Goal: Task Accomplishment & Management: Complete application form

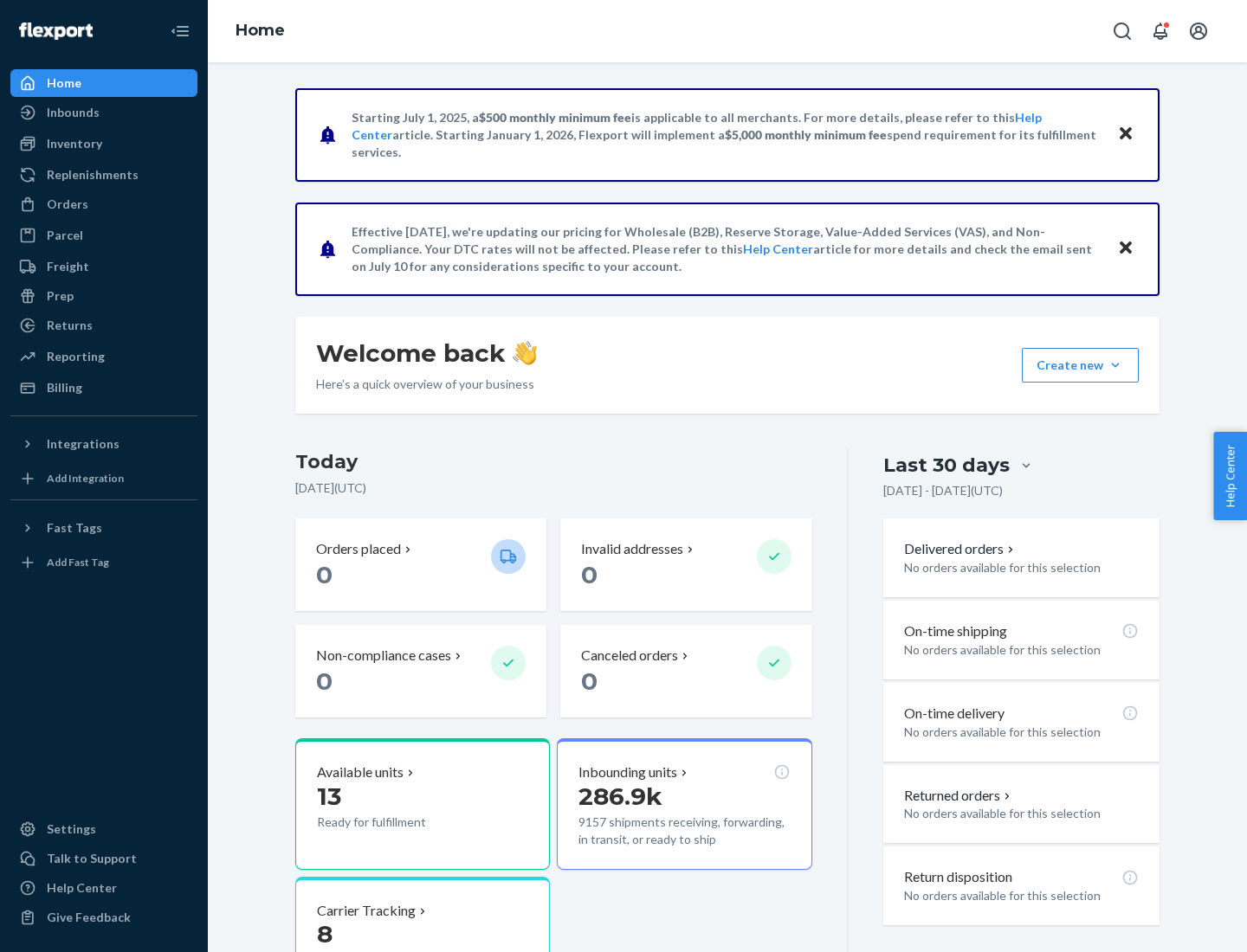
click at [1115, 365] on button "Create new Create new inbound Create new order Create new product" at bounding box center [1079, 365] width 117 height 35
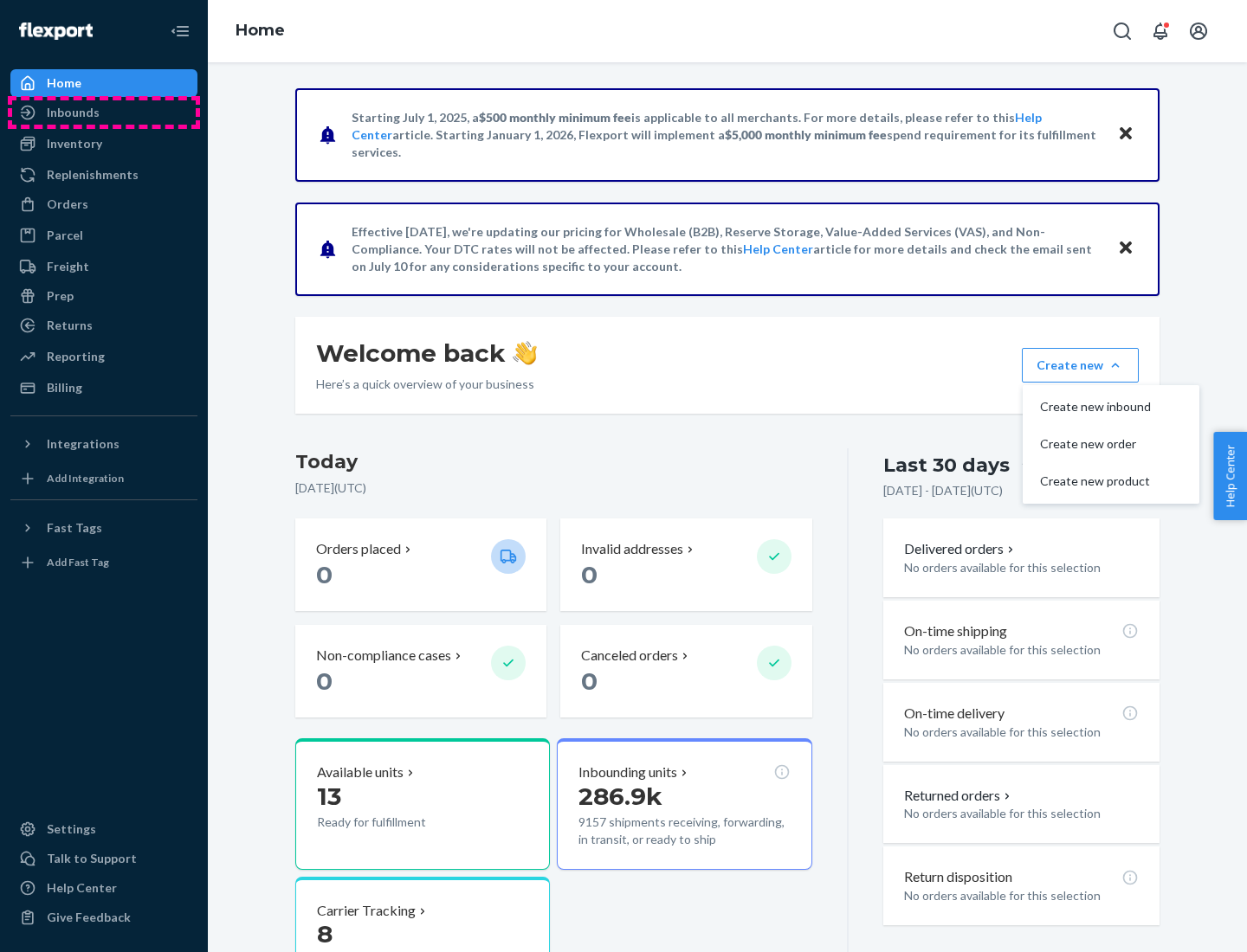
click at [104, 113] on div "Inbounds" at bounding box center [104, 112] width 183 height 24
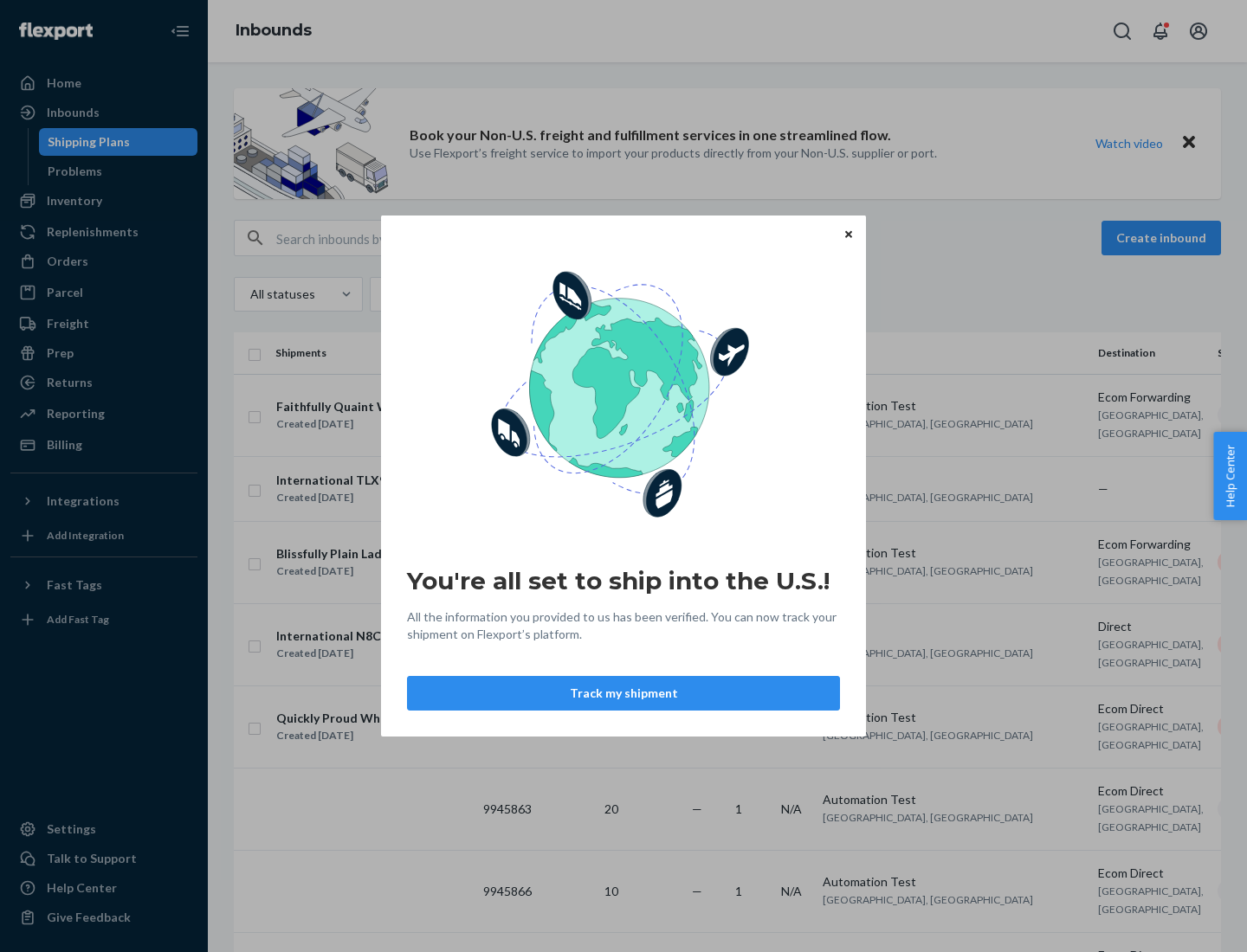
click at [104, 200] on div "You're all set to ship into the U.S.! All the information you provided to us ha…" at bounding box center [624, 476] width 1247 height 952
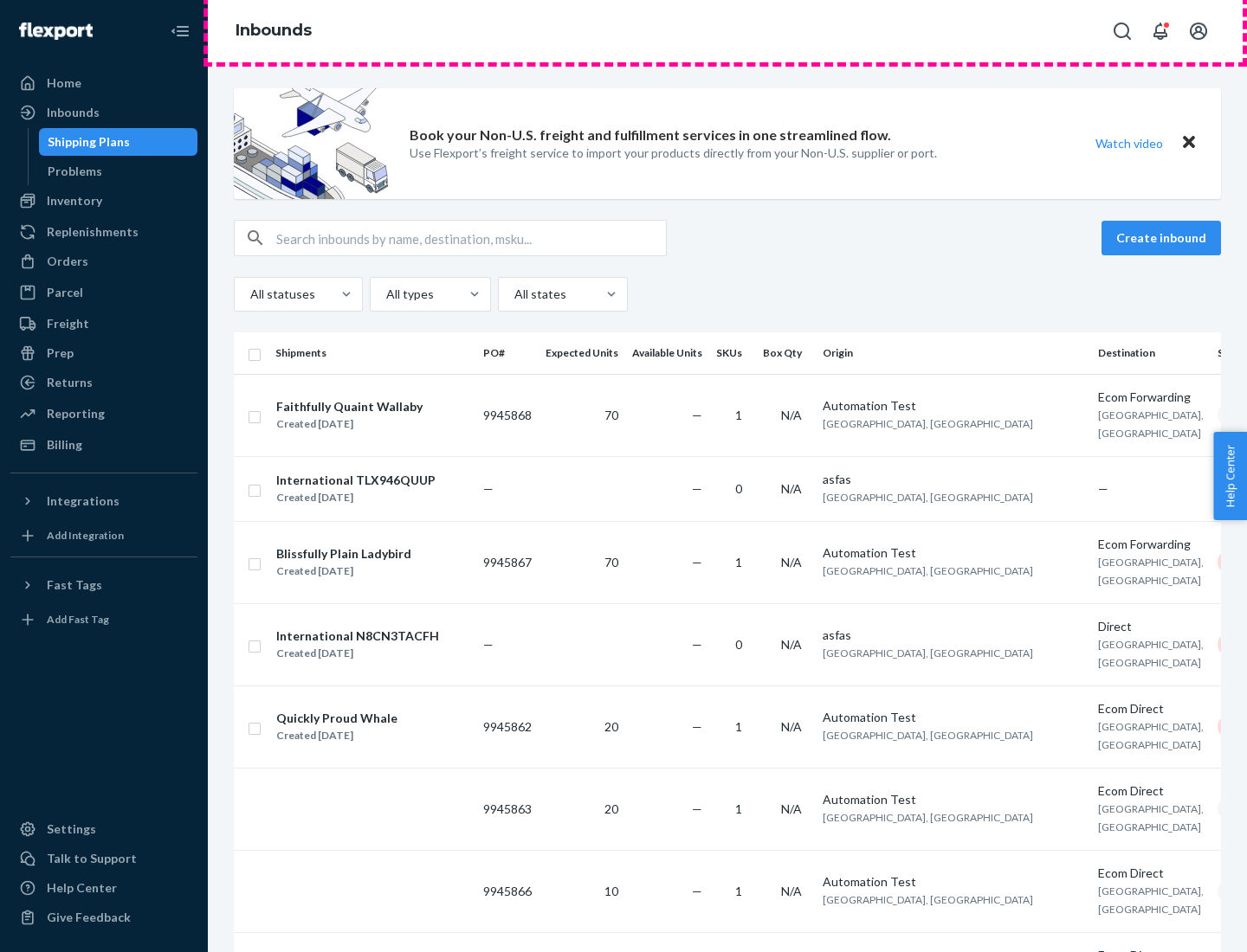
click at [728, 31] on div "Inbounds" at bounding box center [728, 31] width 1039 height 63
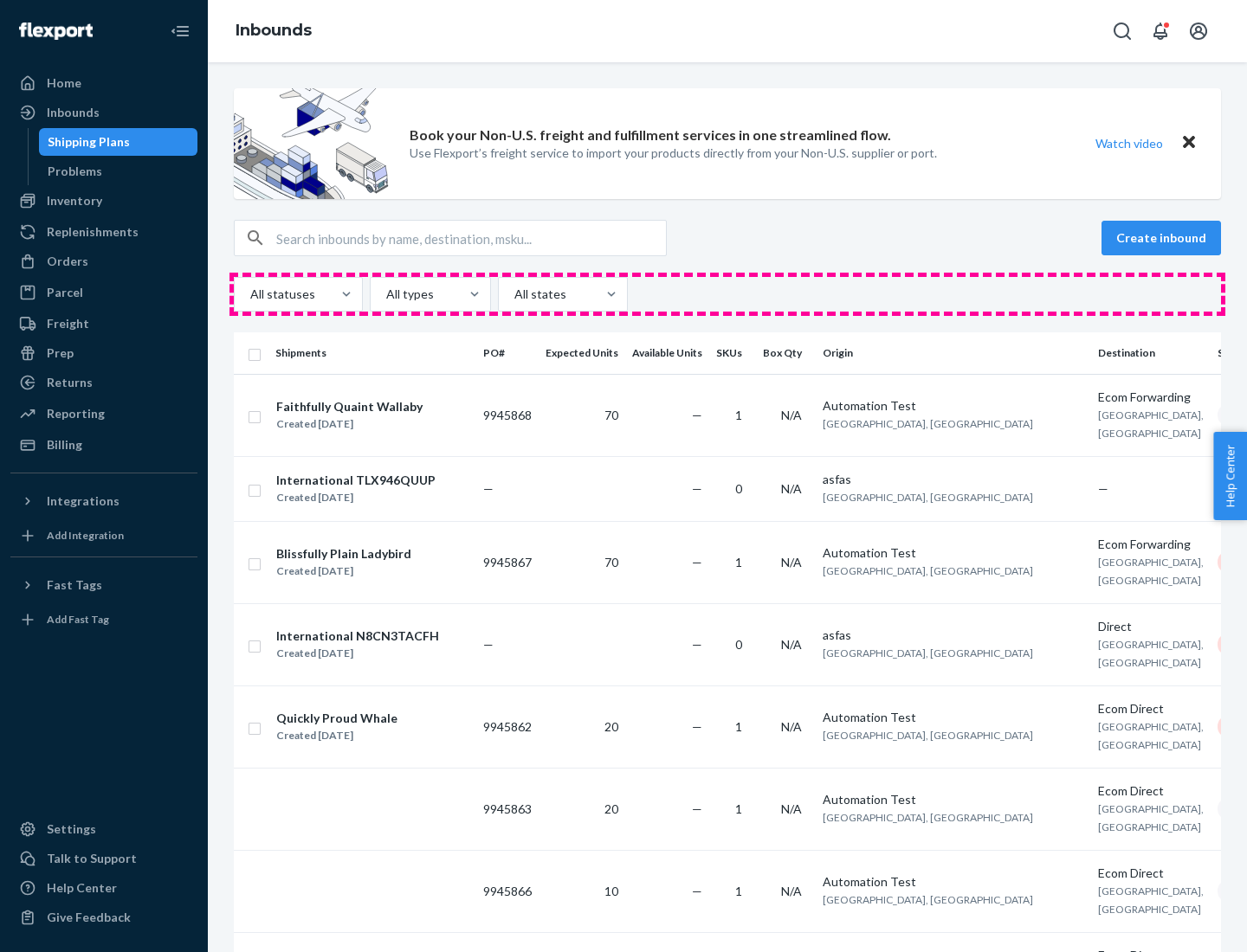
click at [728, 294] on div "All statuses All types All states" at bounding box center [728, 294] width 987 height 35
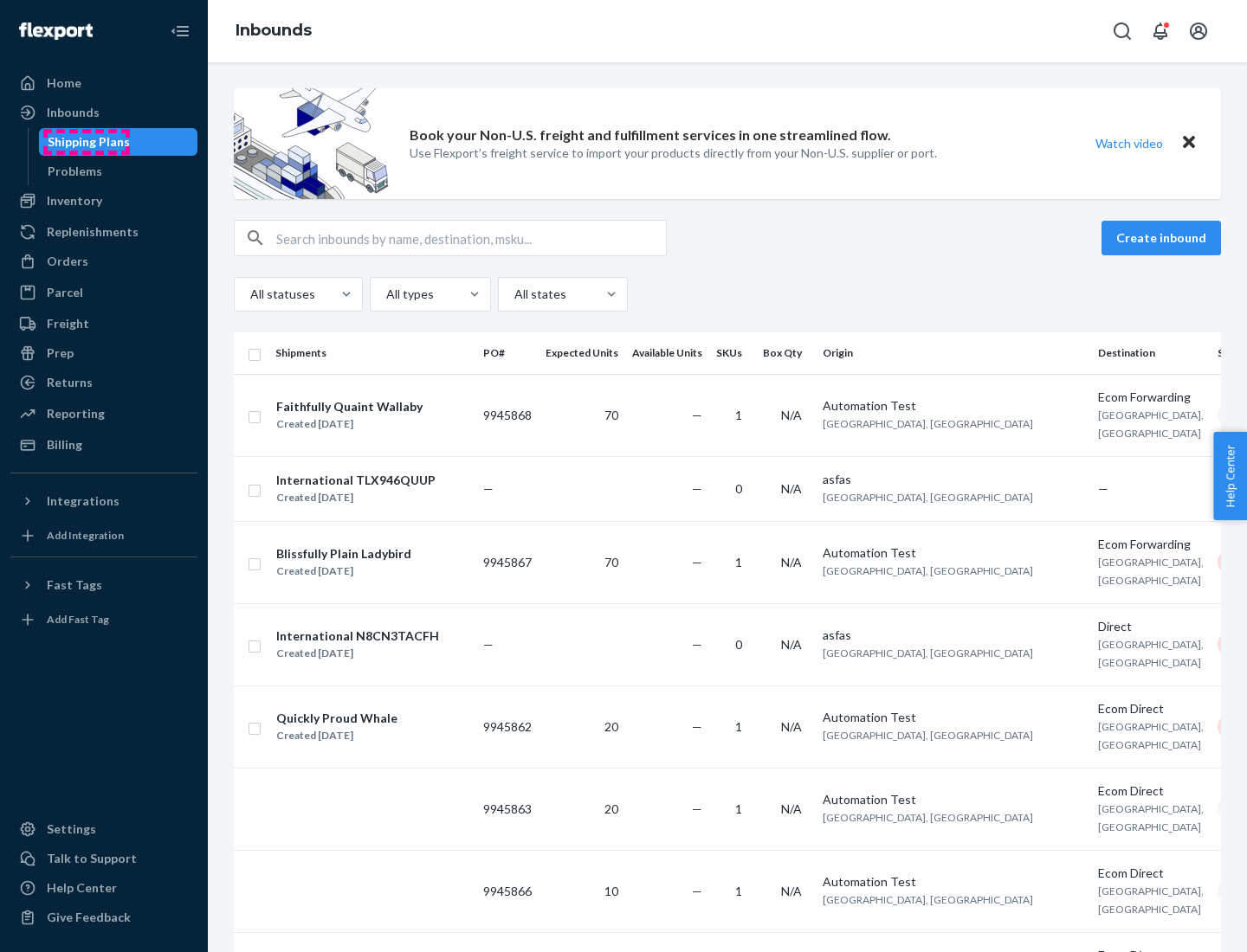
click at [86, 142] on div "Shipping Plans" at bounding box center [88, 142] width 82 height 17
click at [1163, 238] on button "Create inbound" at bounding box center [1161, 238] width 119 height 35
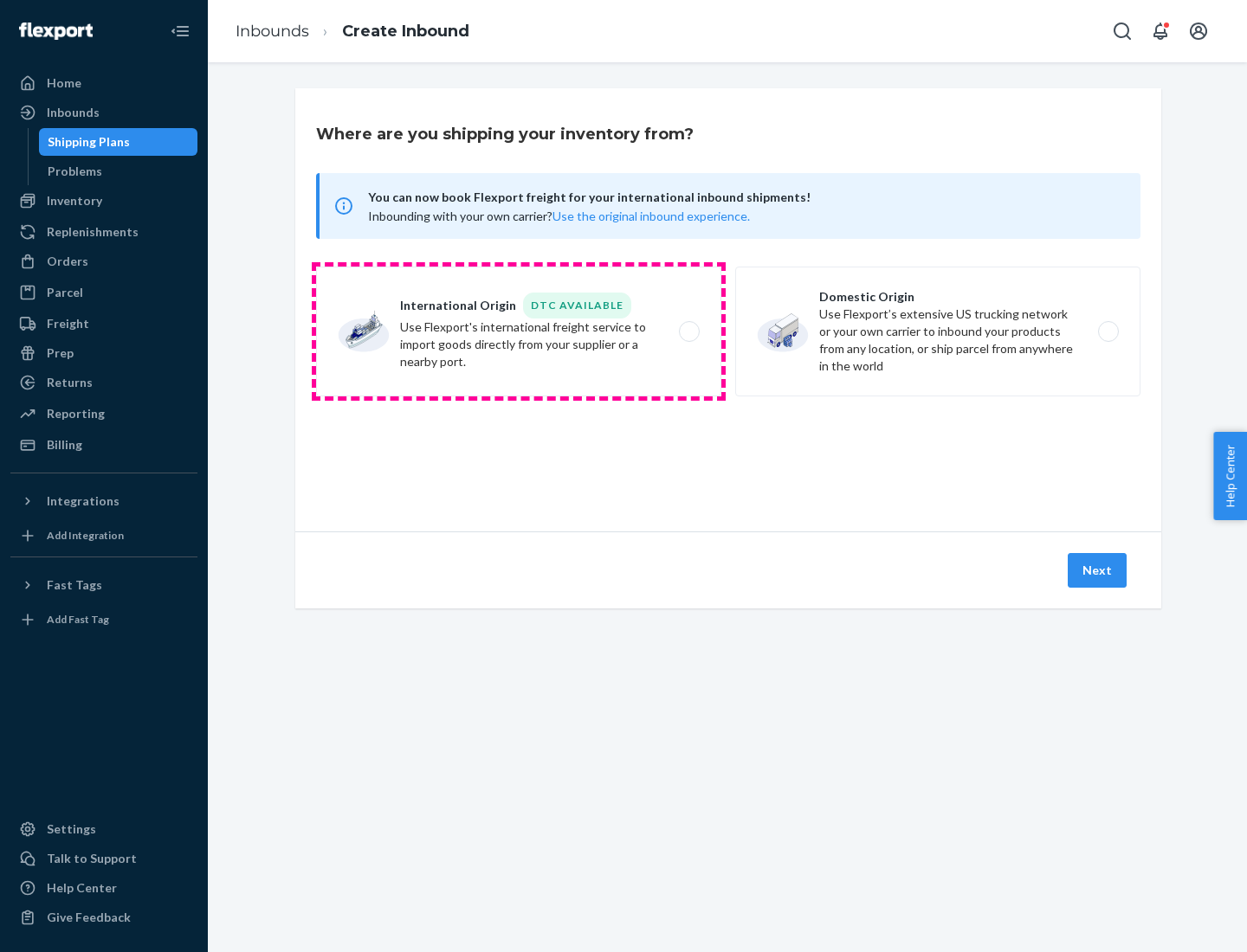
click at [518, 331] on label "International Origin DTC Available Use Flexport's international freight service…" at bounding box center [518, 331] width 405 height 130
click at [688, 331] on input "International Origin DTC Available Use Flexport's international freight service…" at bounding box center [694, 332] width 12 height 12
radio input "true"
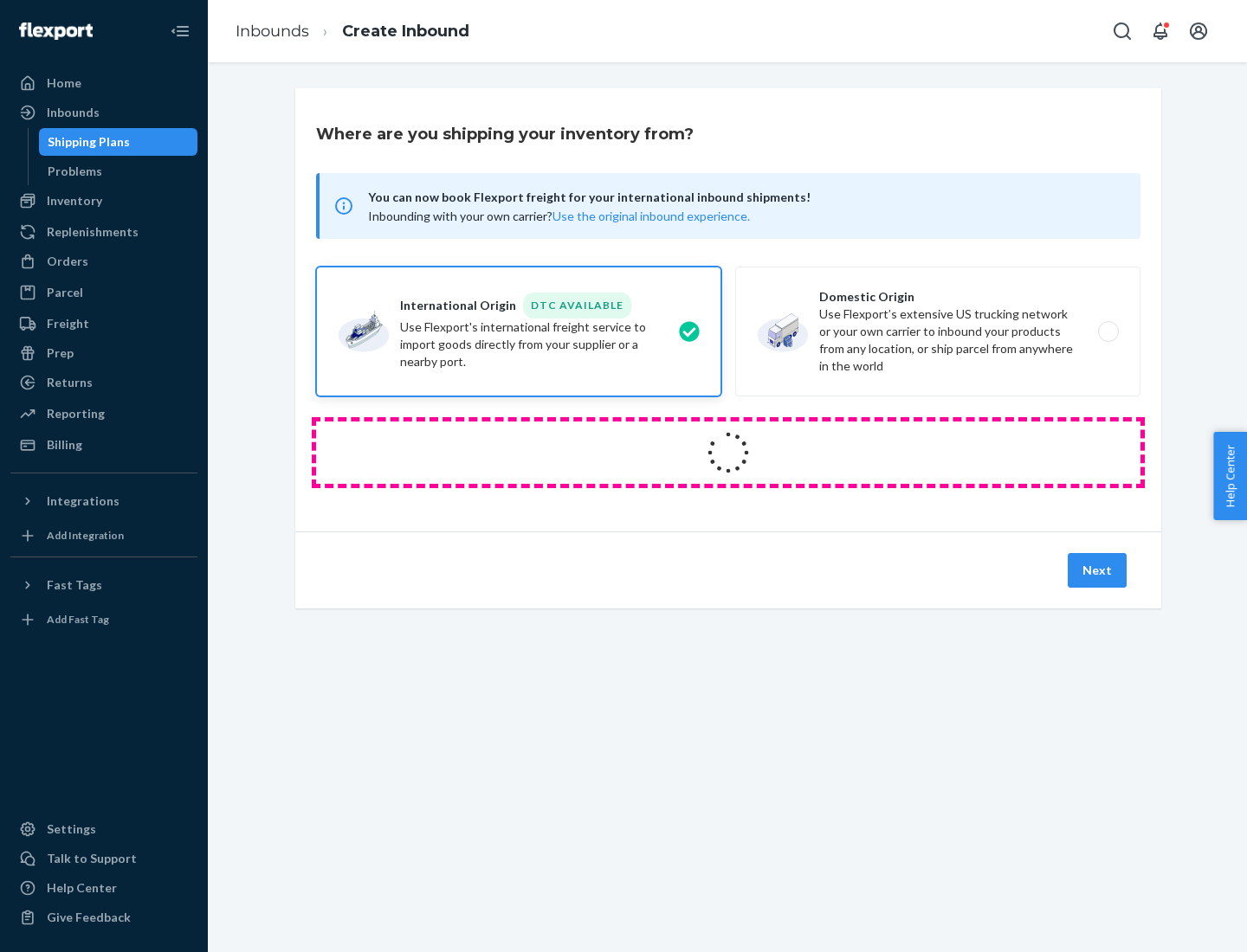
click at [728, 453] on icon at bounding box center [728, 453] width 48 height 48
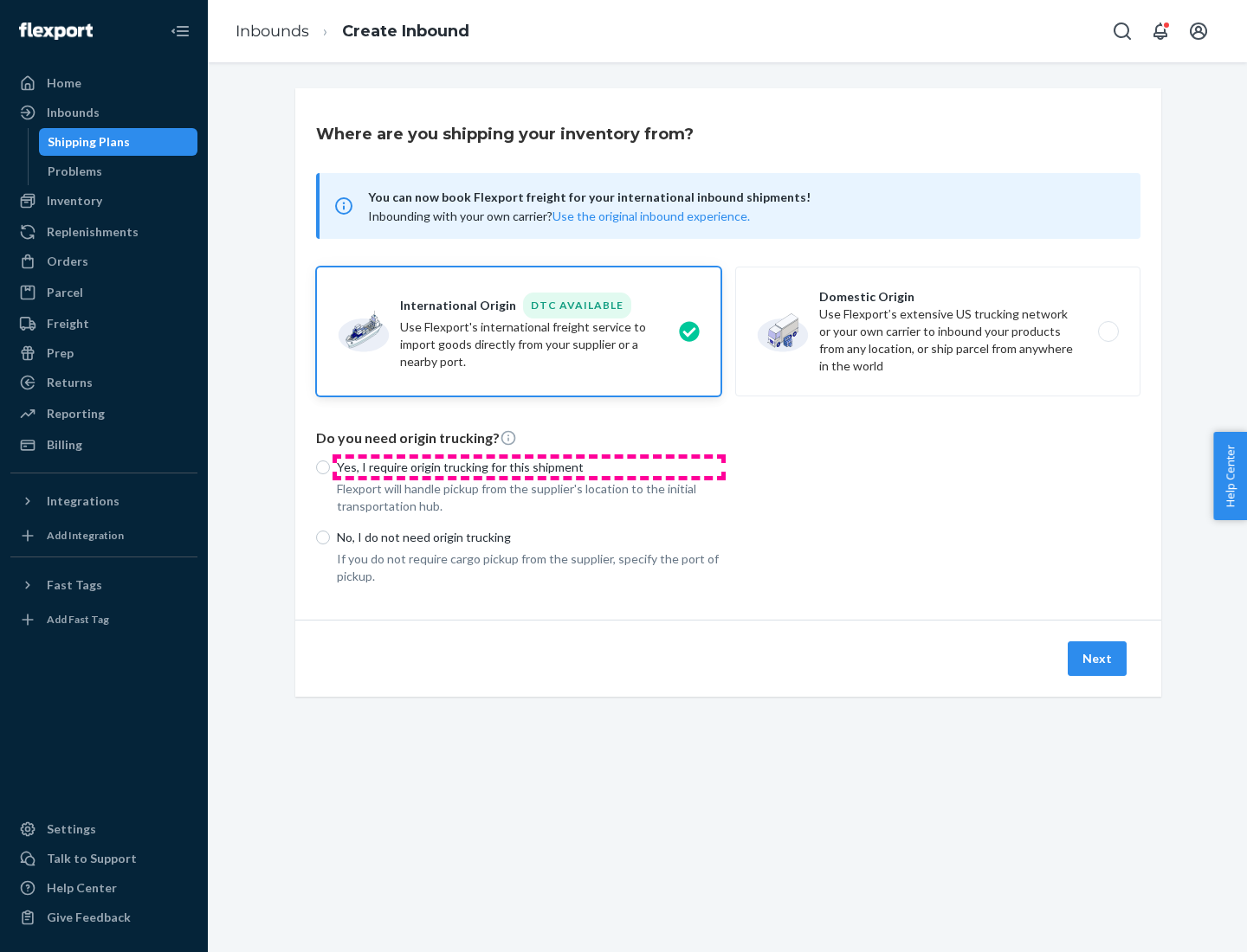
click at [529, 466] on p "Yes, I require origin trucking for this shipment" at bounding box center [528, 467] width 385 height 17
click at [330, 466] on input "Yes, I require origin trucking for this shipment" at bounding box center [323, 467] width 13 height 13
radio input "true"
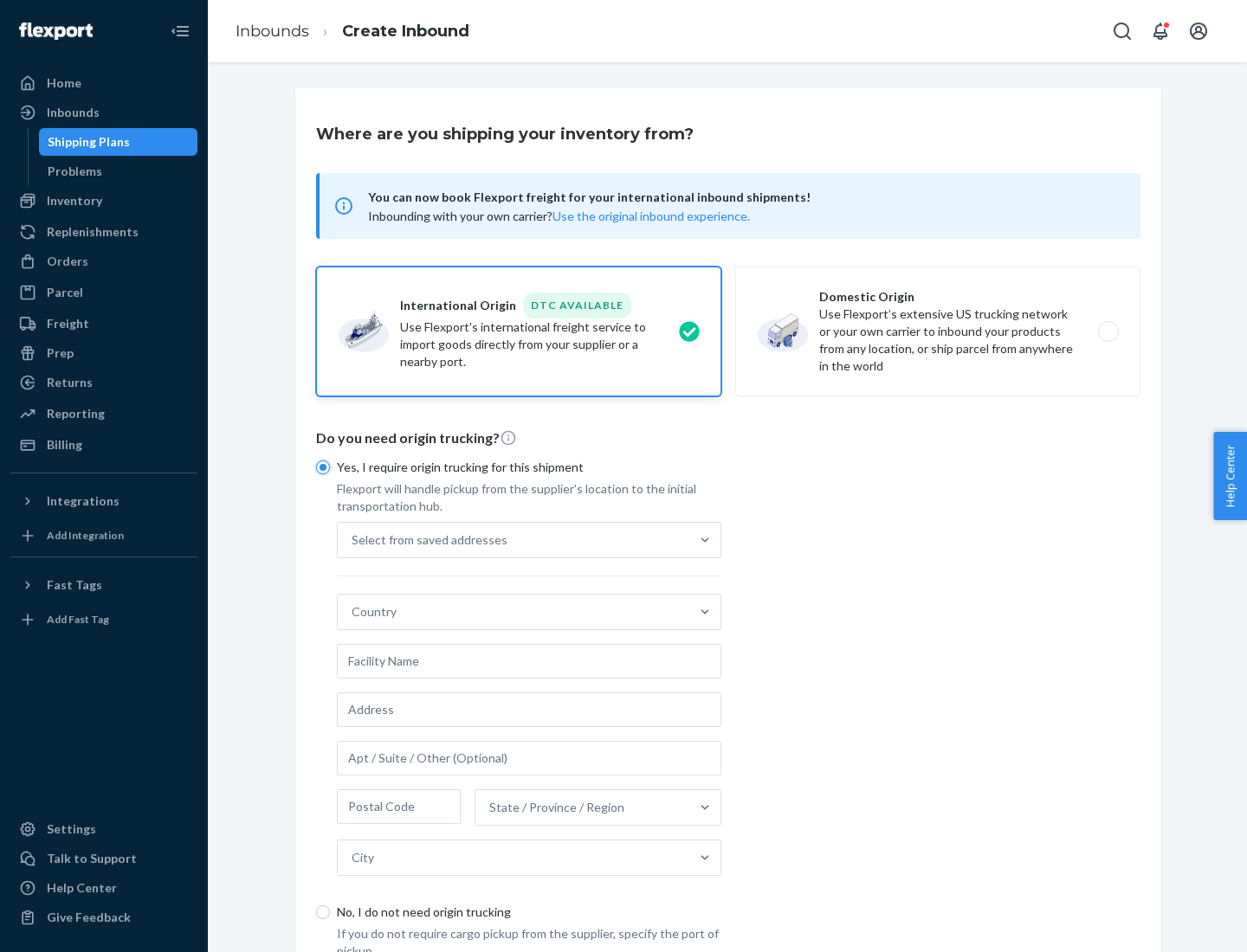
scroll to position [33, 0]
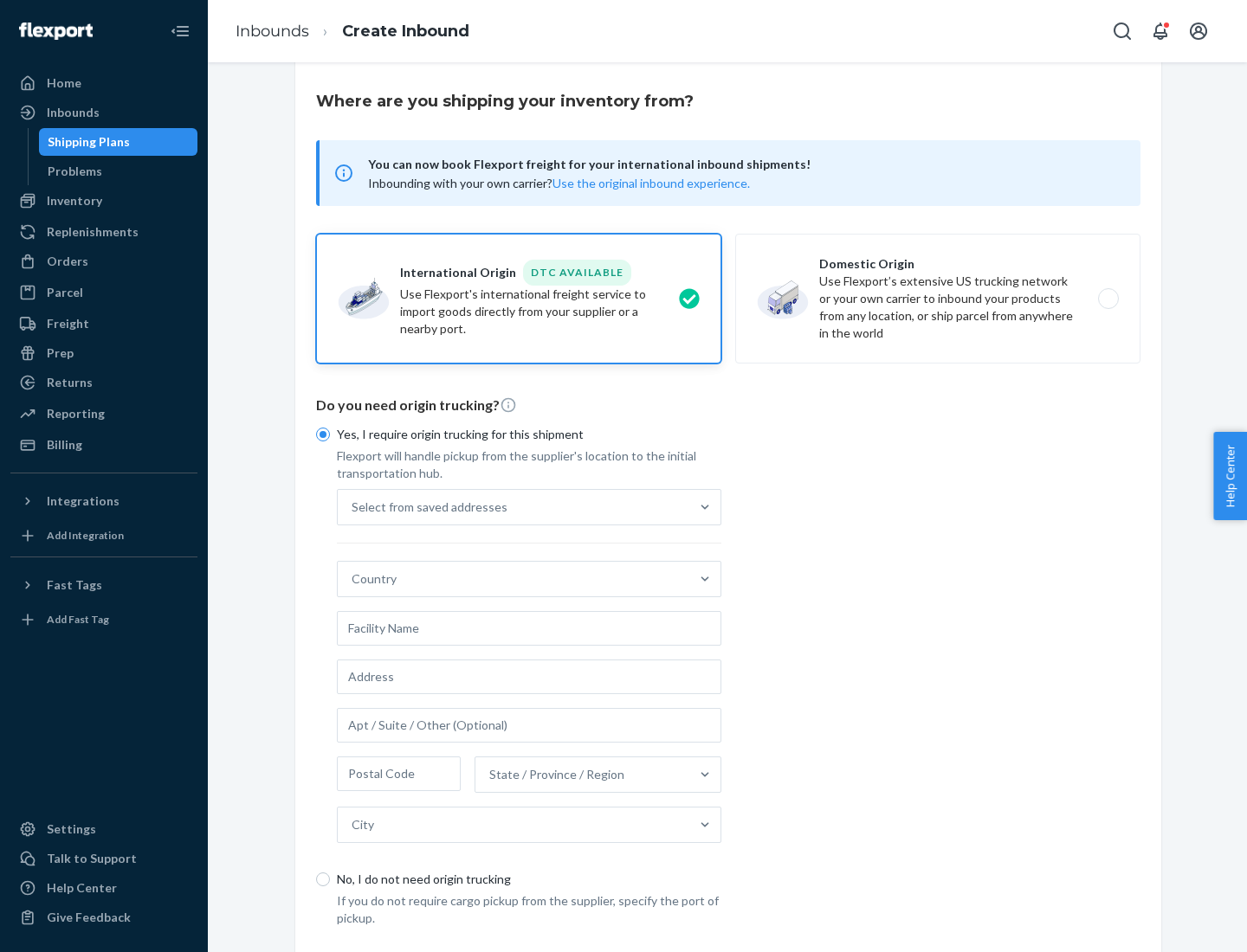
click at [514, 507] on div "Select from saved addresses" at bounding box center [513, 507] width 352 height 35
click at [354, 507] on input "Select from saved addresses" at bounding box center [353, 507] width 2 height 17
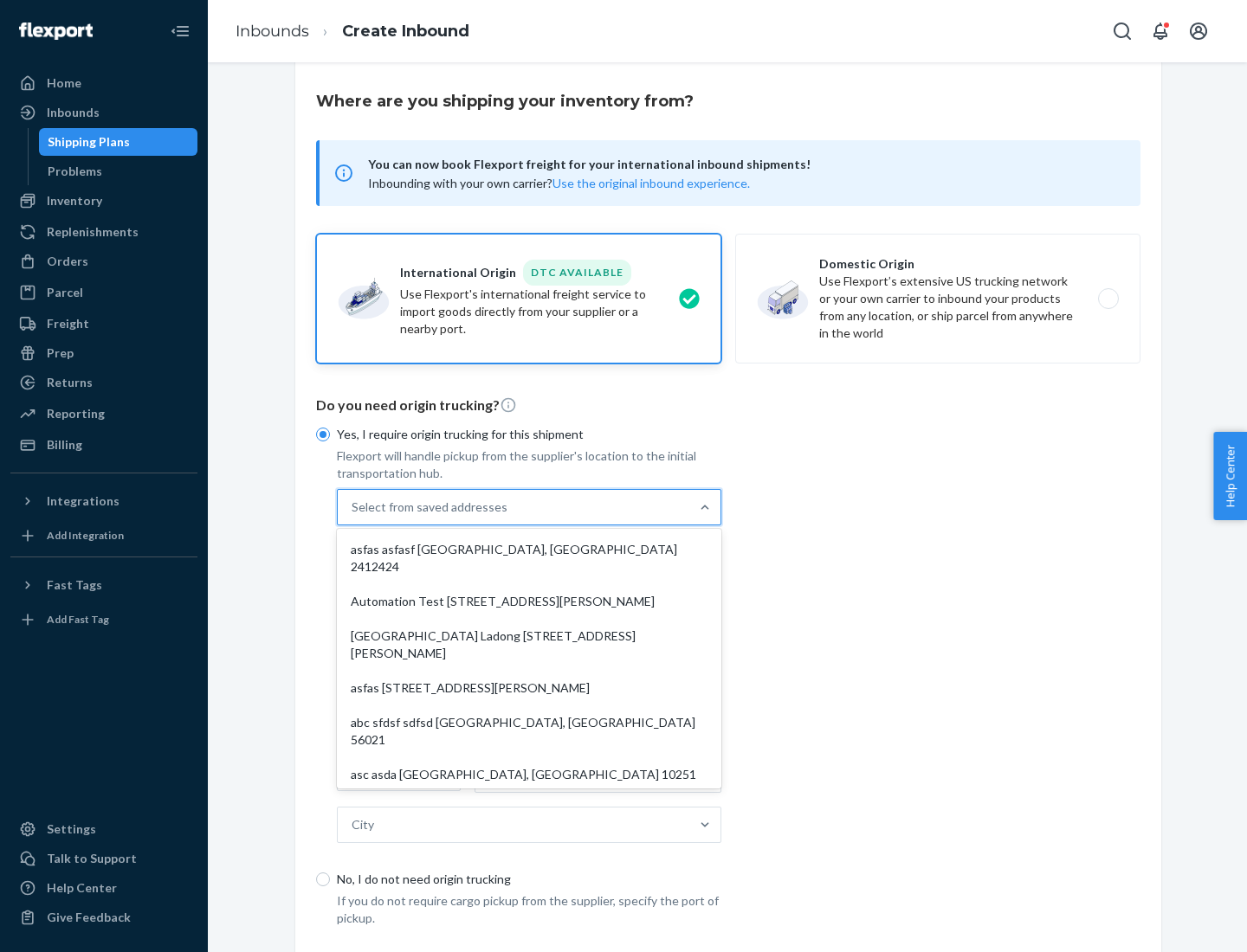
scroll to position [75, 0]
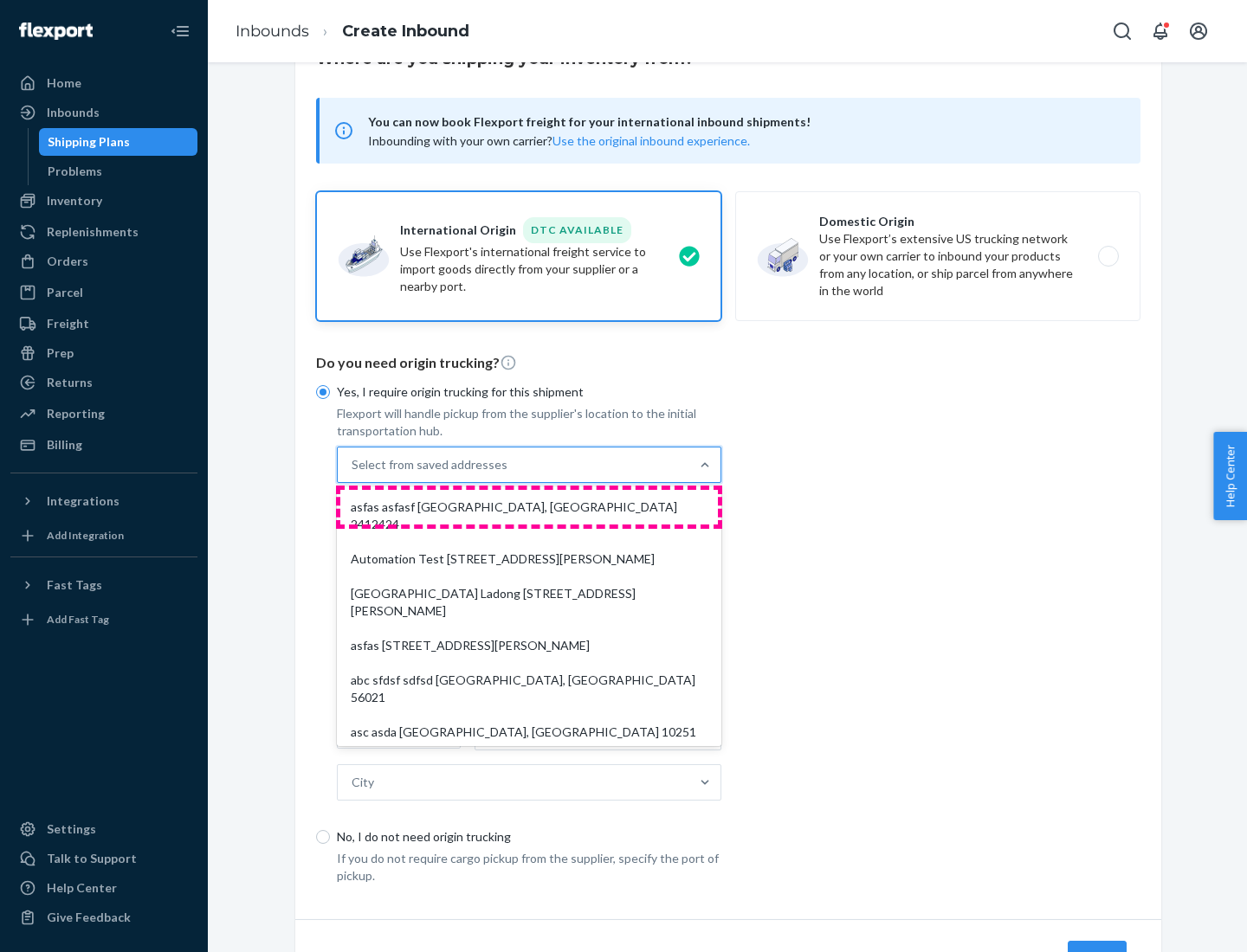
click at [529, 507] on div "asfas asfasf [GEOGRAPHIC_DATA], [GEOGRAPHIC_DATA] 2412424" at bounding box center [529, 516] width 378 height 52
click at [354, 473] on input "option asfas asfasf [GEOGRAPHIC_DATA], [GEOGRAPHIC_DATA] 2412424 focused, 1 of …" at bounding box center [353, 464] width 2 height 17
type input "asfas"
type input "asfasf"
type input "2412424"
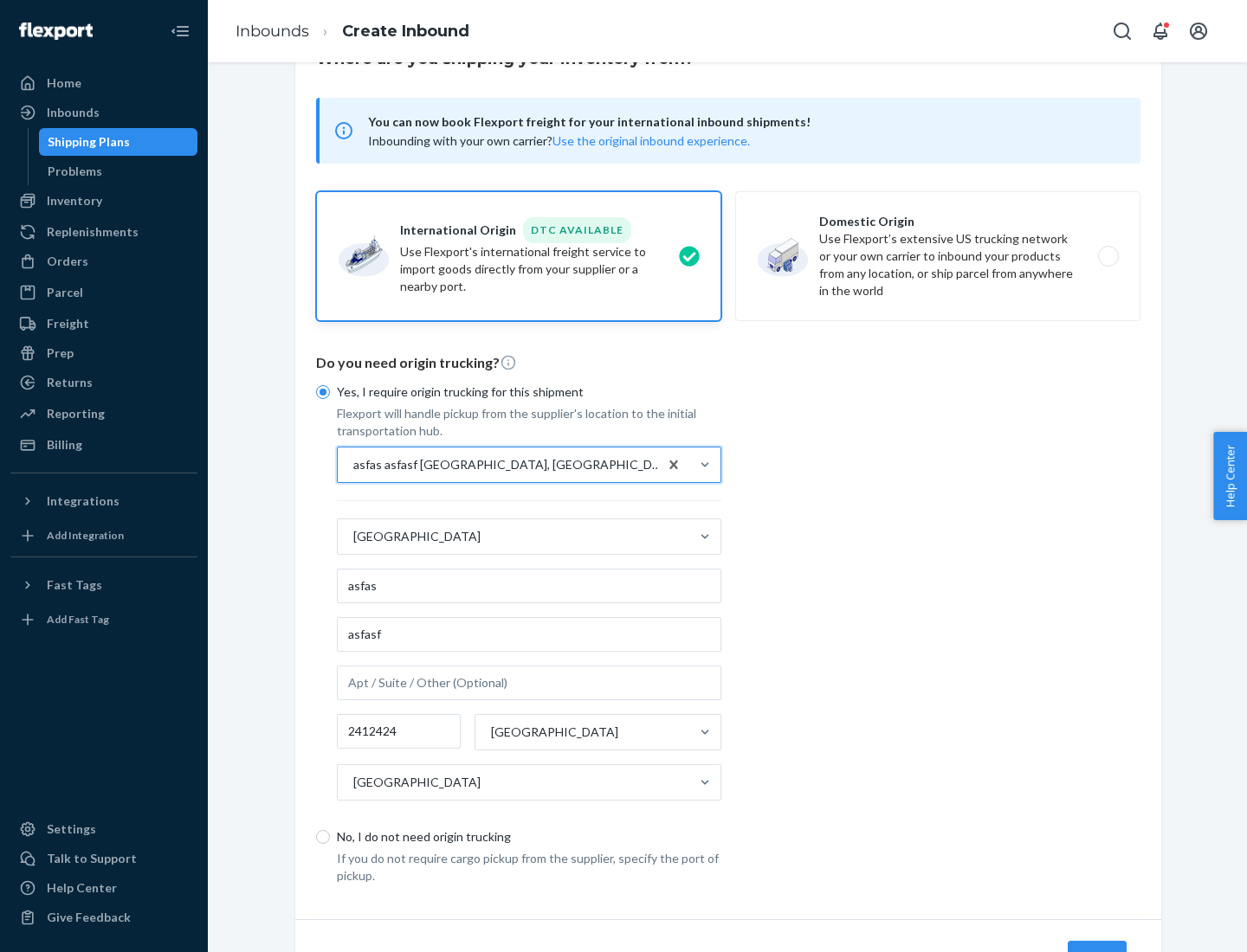
scroll to position [161, 0]
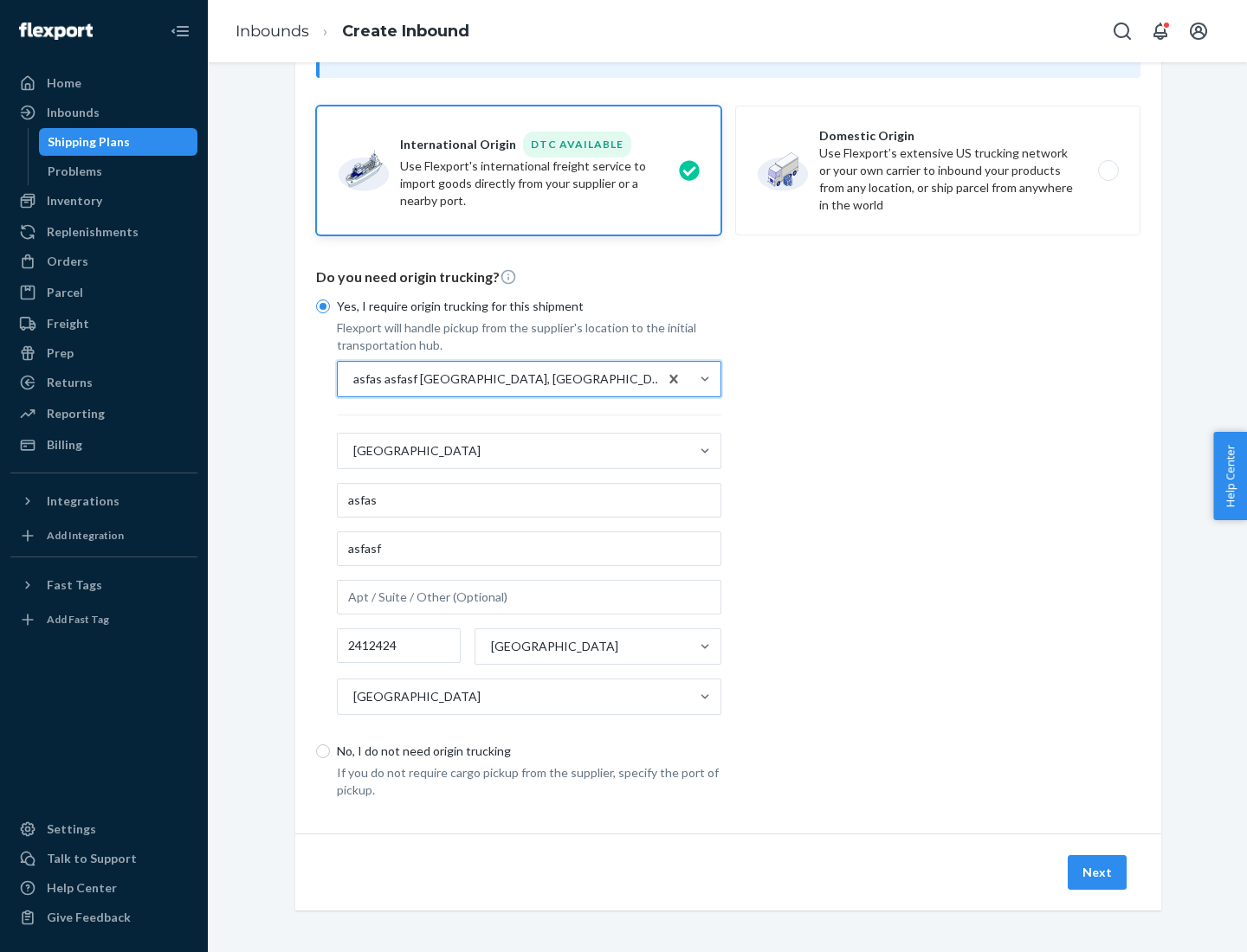
click at [1098, 872] on button "Next" at bounding box center [1097, 873] width 59 height 35
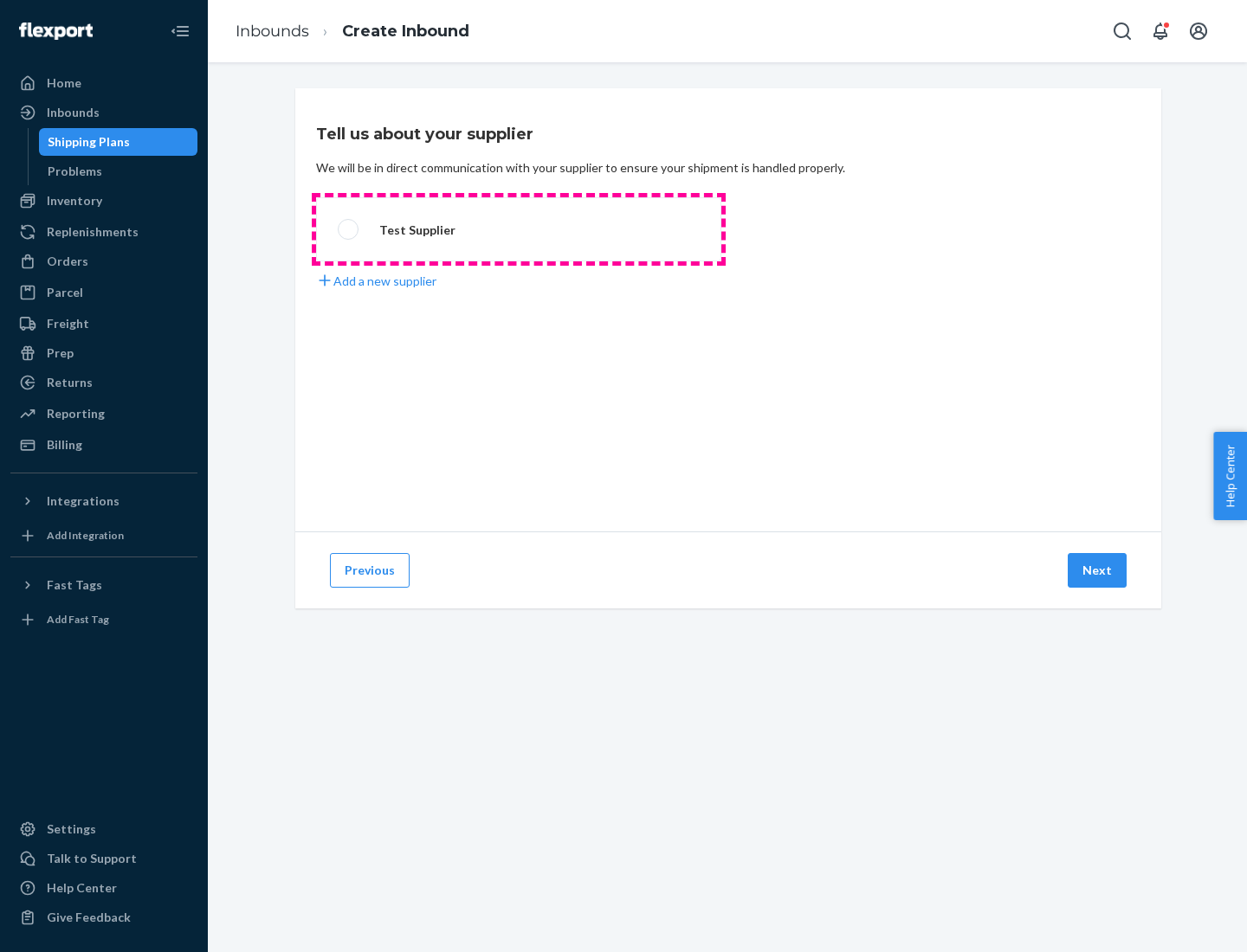
click at [518, 229] on label "Test Supplier" at bounding box center [518, 229] width 405 height 64
click at [349, 229] on input "Test Supplier" at bounding box center [343, 230] width 12 height 12
radio input "true"
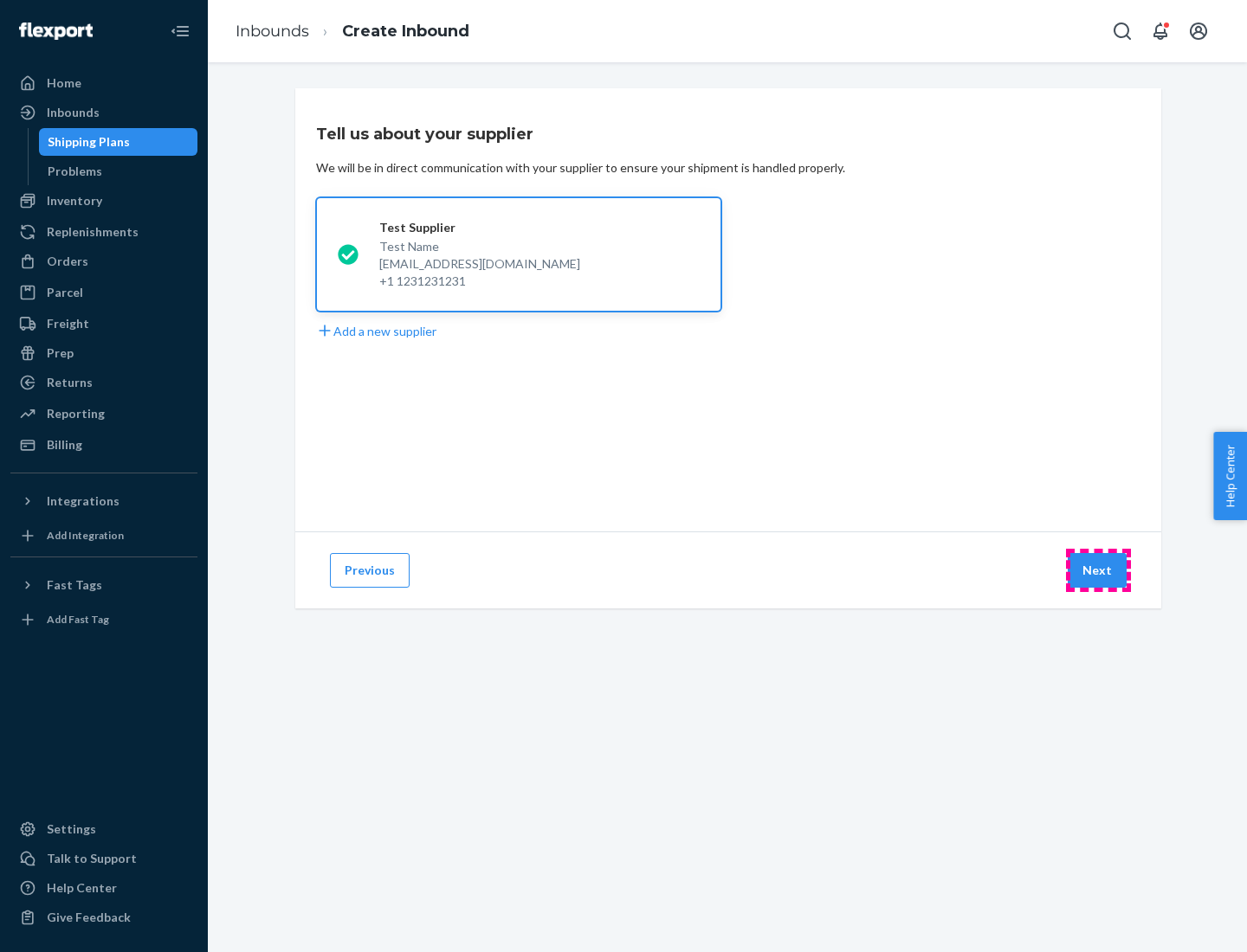
click at [1098, 570] on button "Next" at bounding box center [1097, 570] width 59 height 35
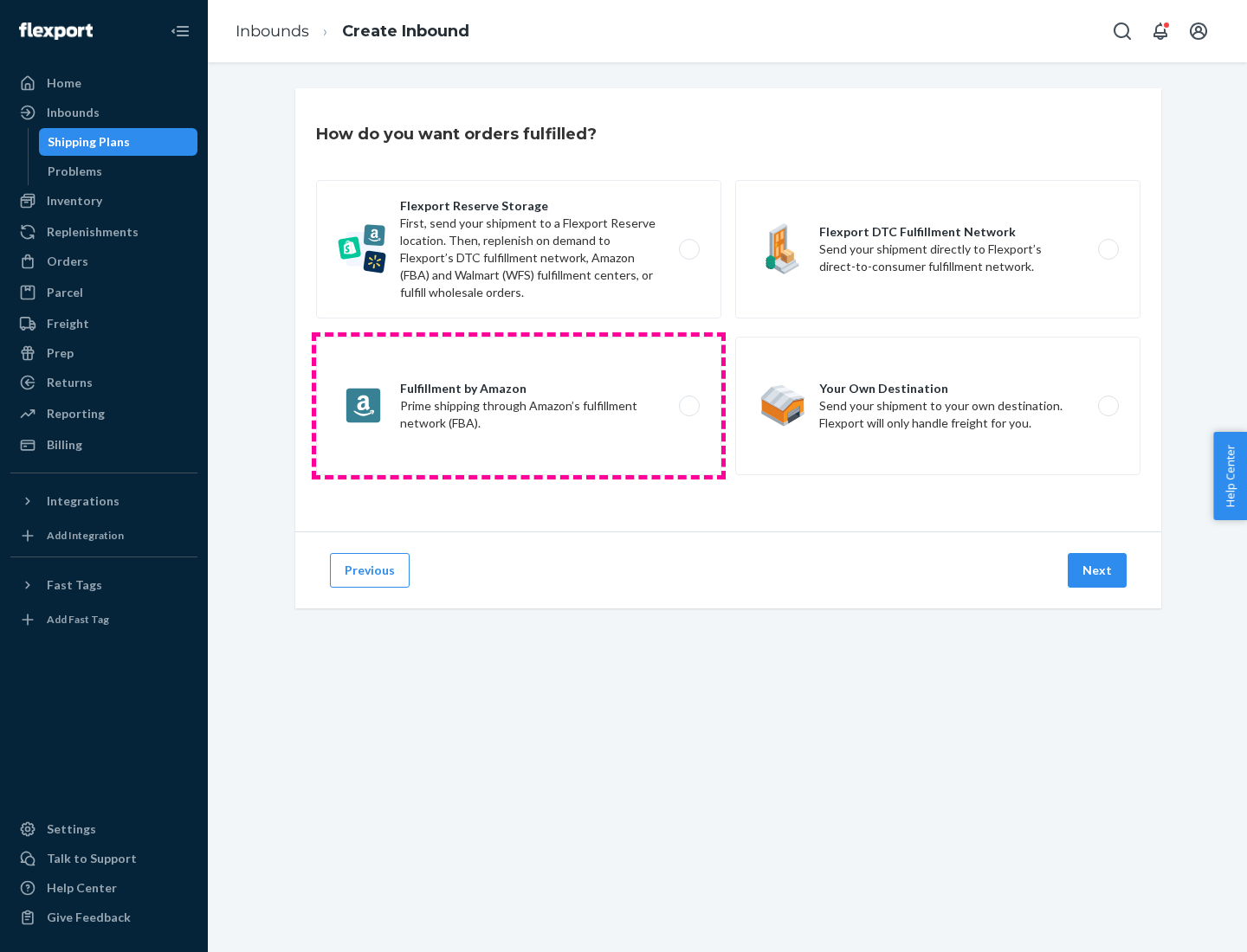
click at [518, 406] on label "Fulfillment by Amazon Prime shipping through Amazon’s fulfillment network (FBA)." at bounding box center [518, 406] width 405 height 139
click at [688, 406] on input "Fulfillment by Amazon Prime shipping through Amazon’s fulfillment network (FBA)." at bounding box center [694, 407] width 12 height 12
radio input "true"
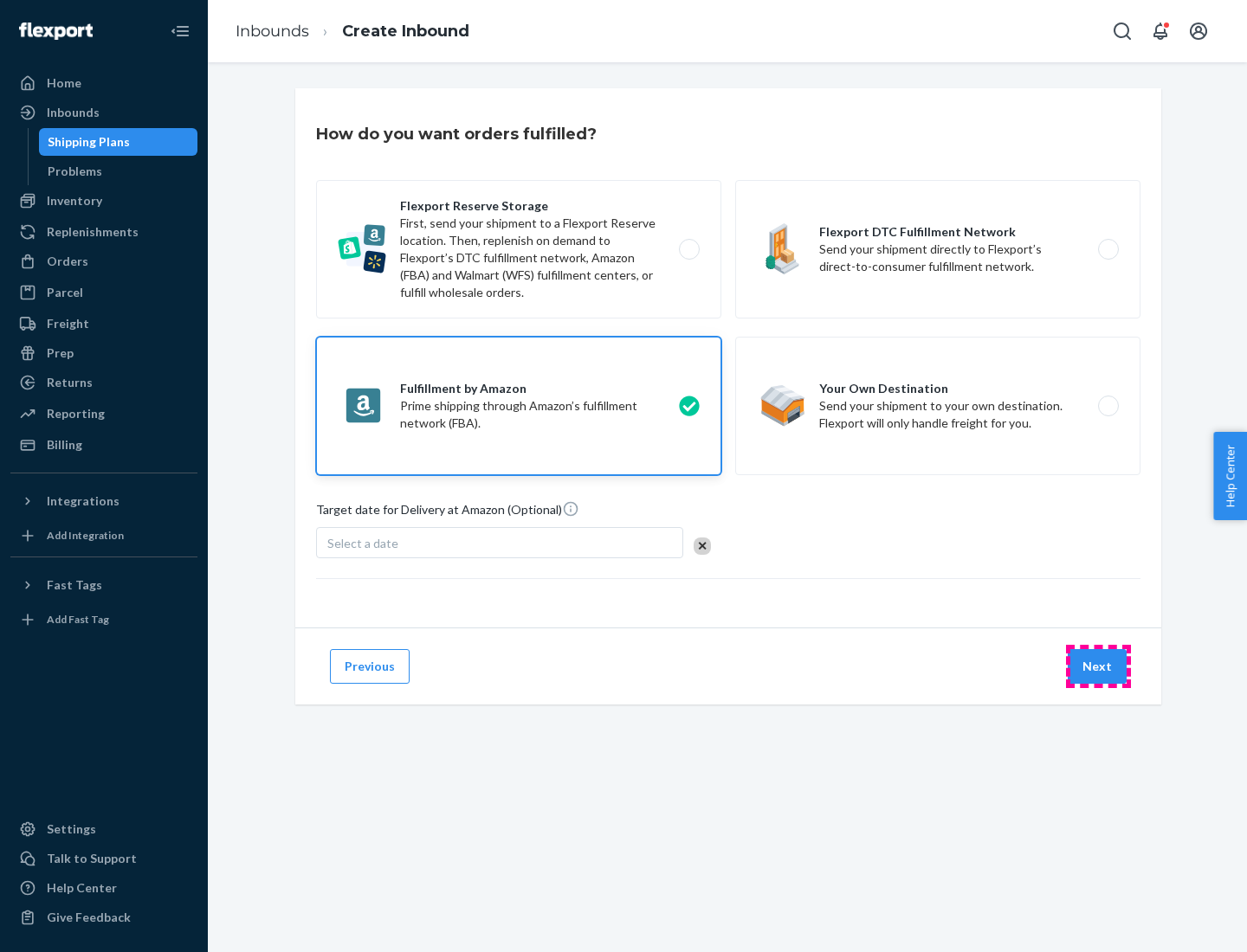
click at [1098, 667] on button "Next" at bounding box center [1097, 667] width 59 height 35
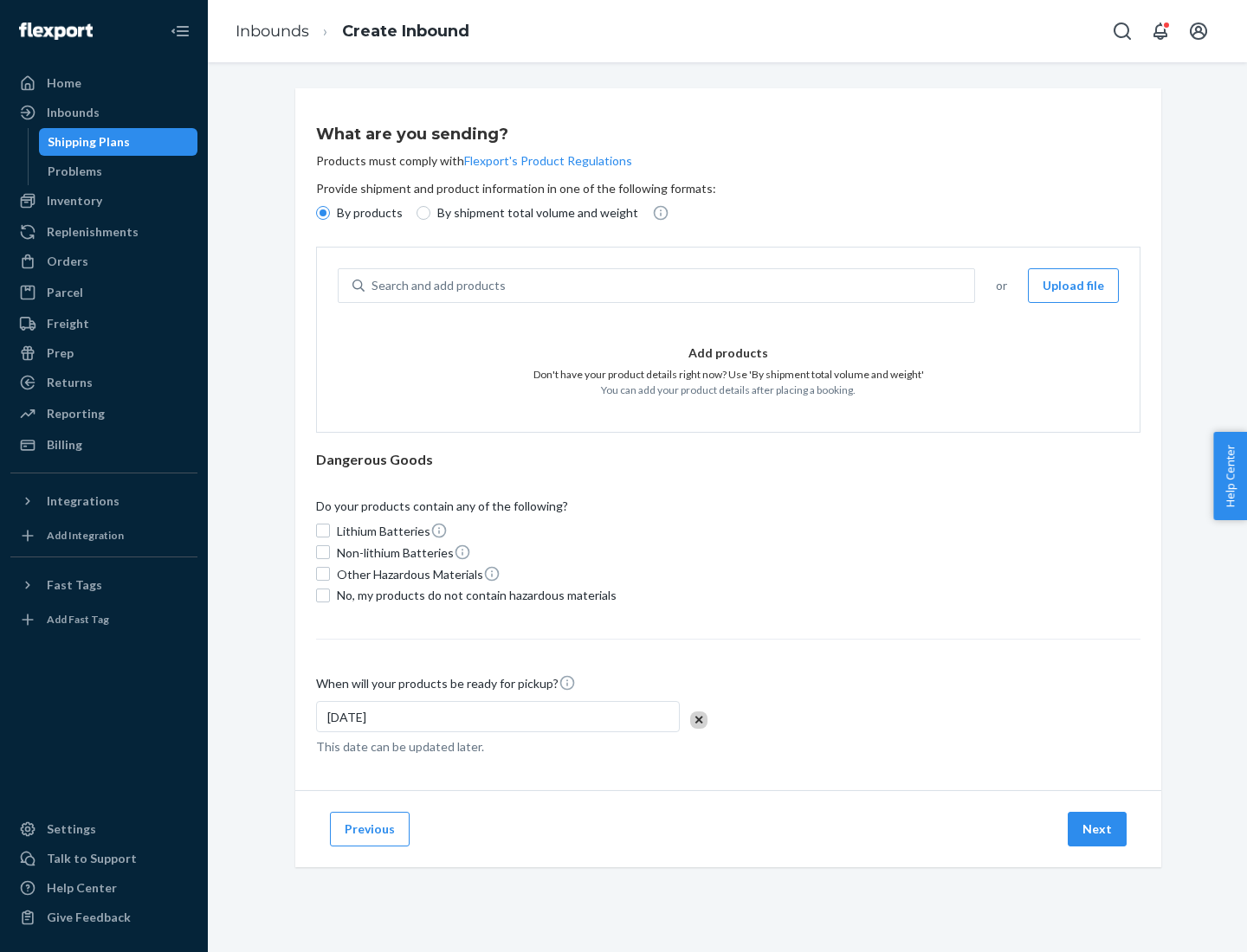
click at [532, 213] on p "By shipment total volume and weight" at bounding box center [538, 213] width 200 height 17
click at [430, 213] on input "By shipment total volume and weight" at bounding box center [423, 213] width 13 height 13
radio input "true"
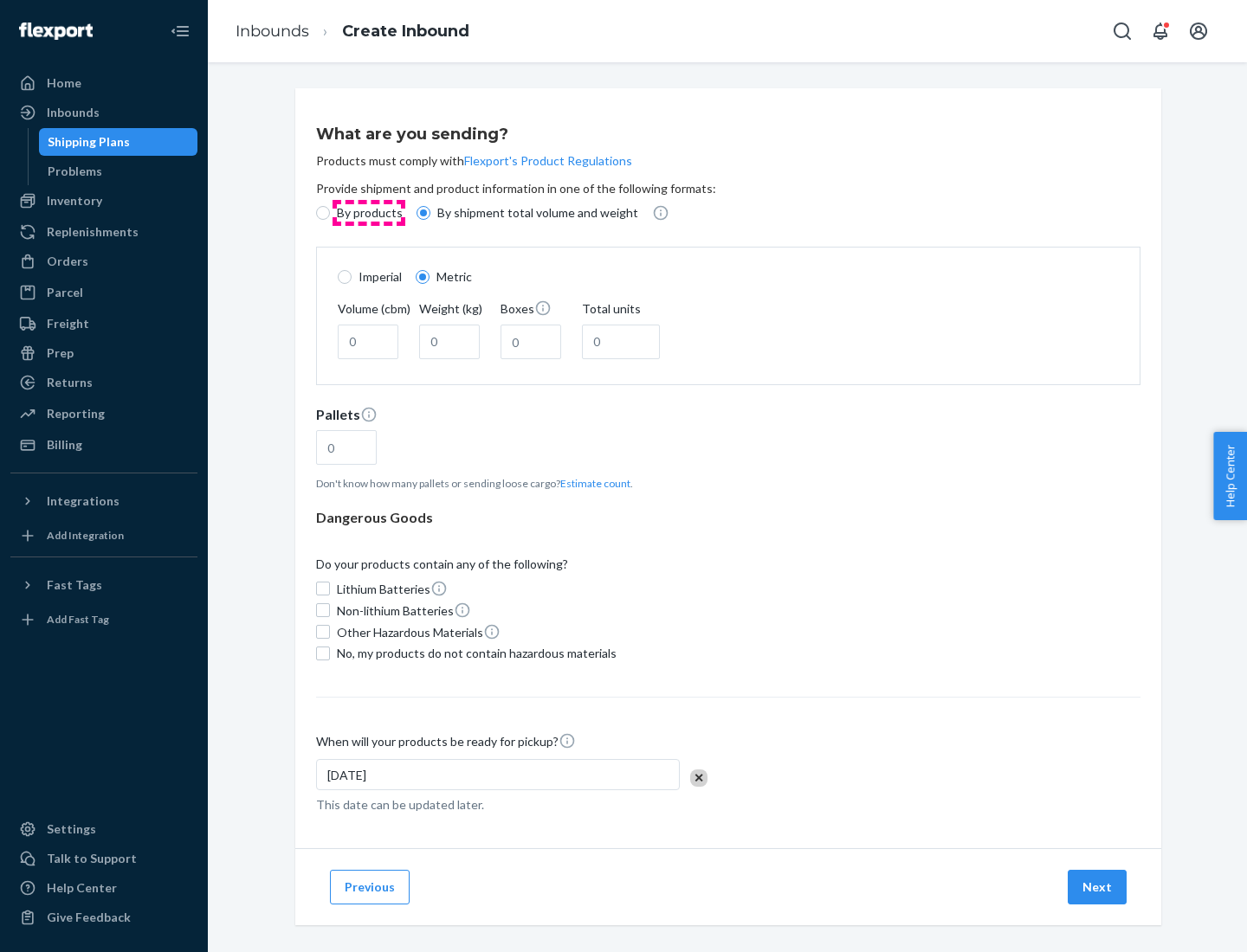
click at [368, 213] on p "By products" at bounding box center [369, 213] width 66 height 17
click at [330, 213] on input "By products" at bounding box center [323, 213] width 13 height 13
radio input "true"
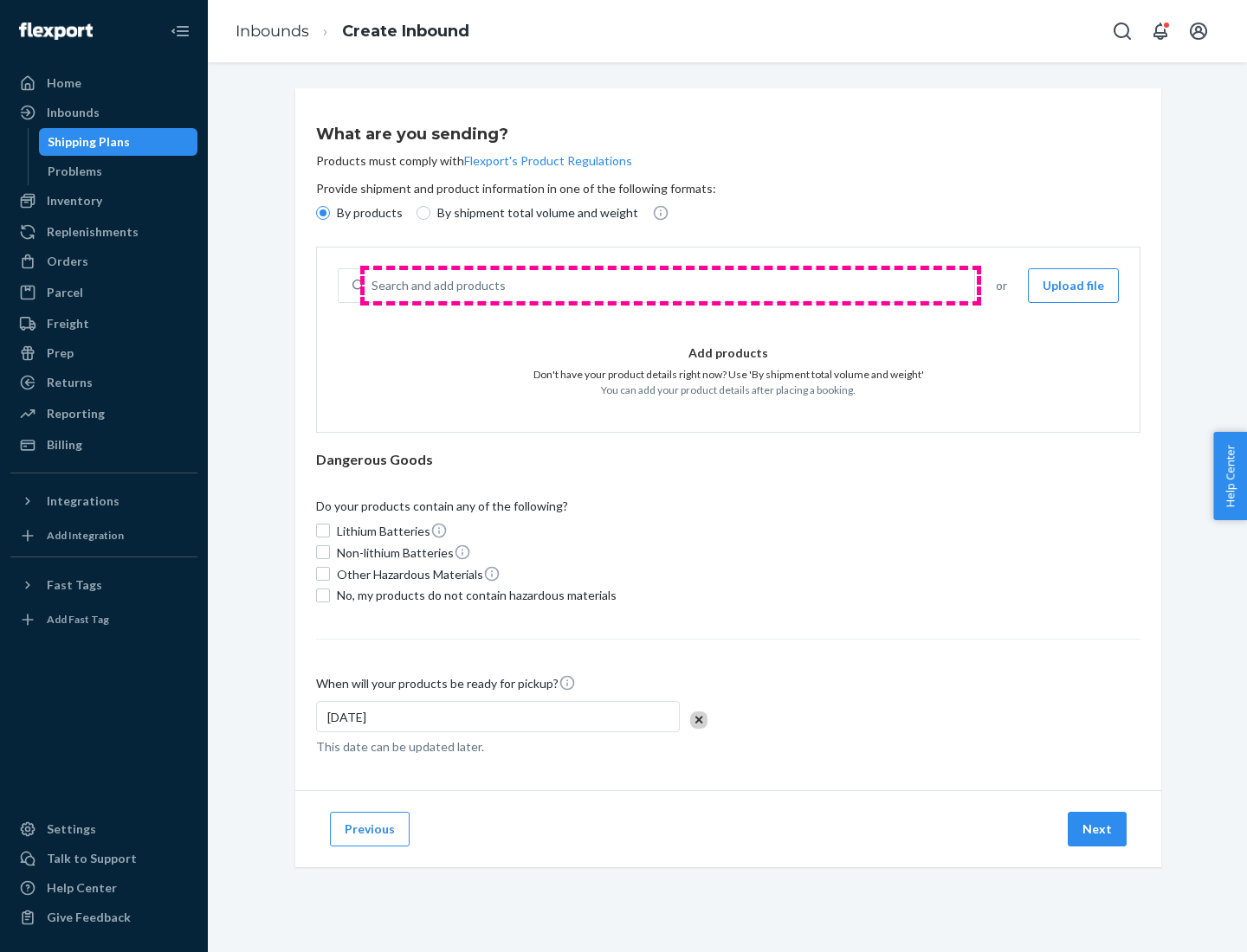
click at [670, 285] on div "Search and add products" at bounding box center [669, 285] width 609 height 31
click at [373, 285] on input "Search and add products" at bounding box center [372, 285] width 2 height 17
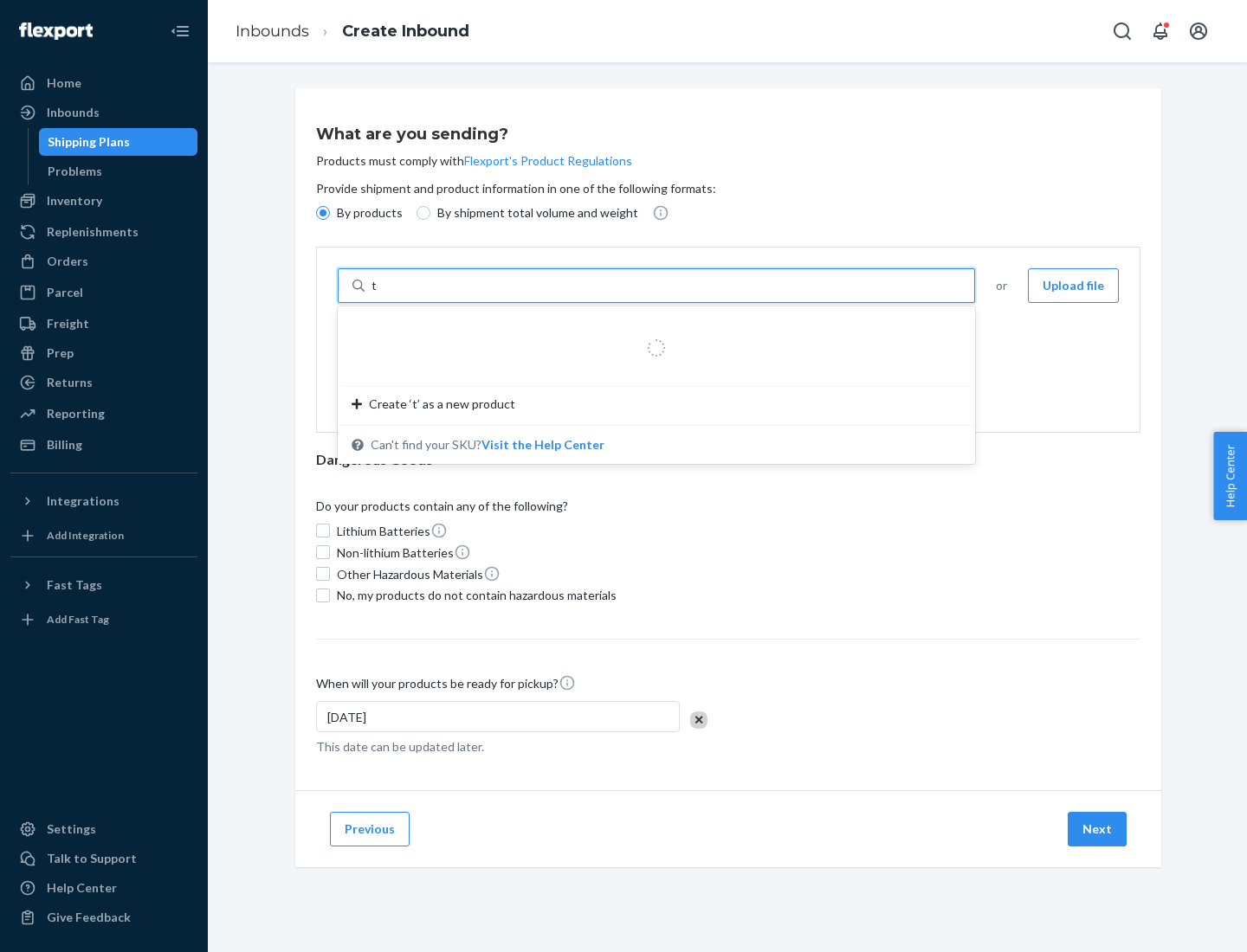
type input "test"
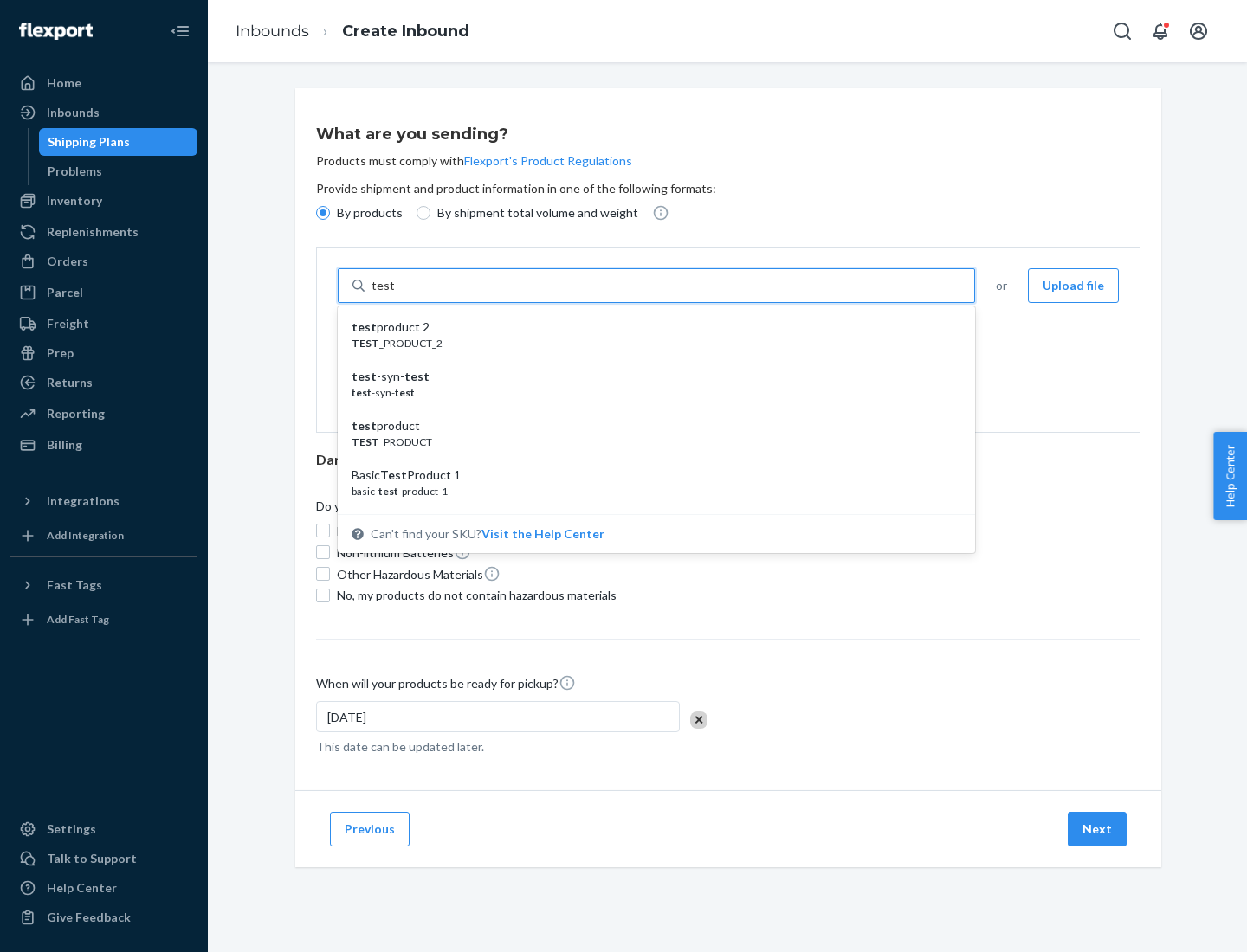
click at [650, 328] on div "test product 2" at bounding box center [650, 328] width 596 height 17
click at [394, 294] on input "test" at bounding box center [382, 285] width 22 height 17
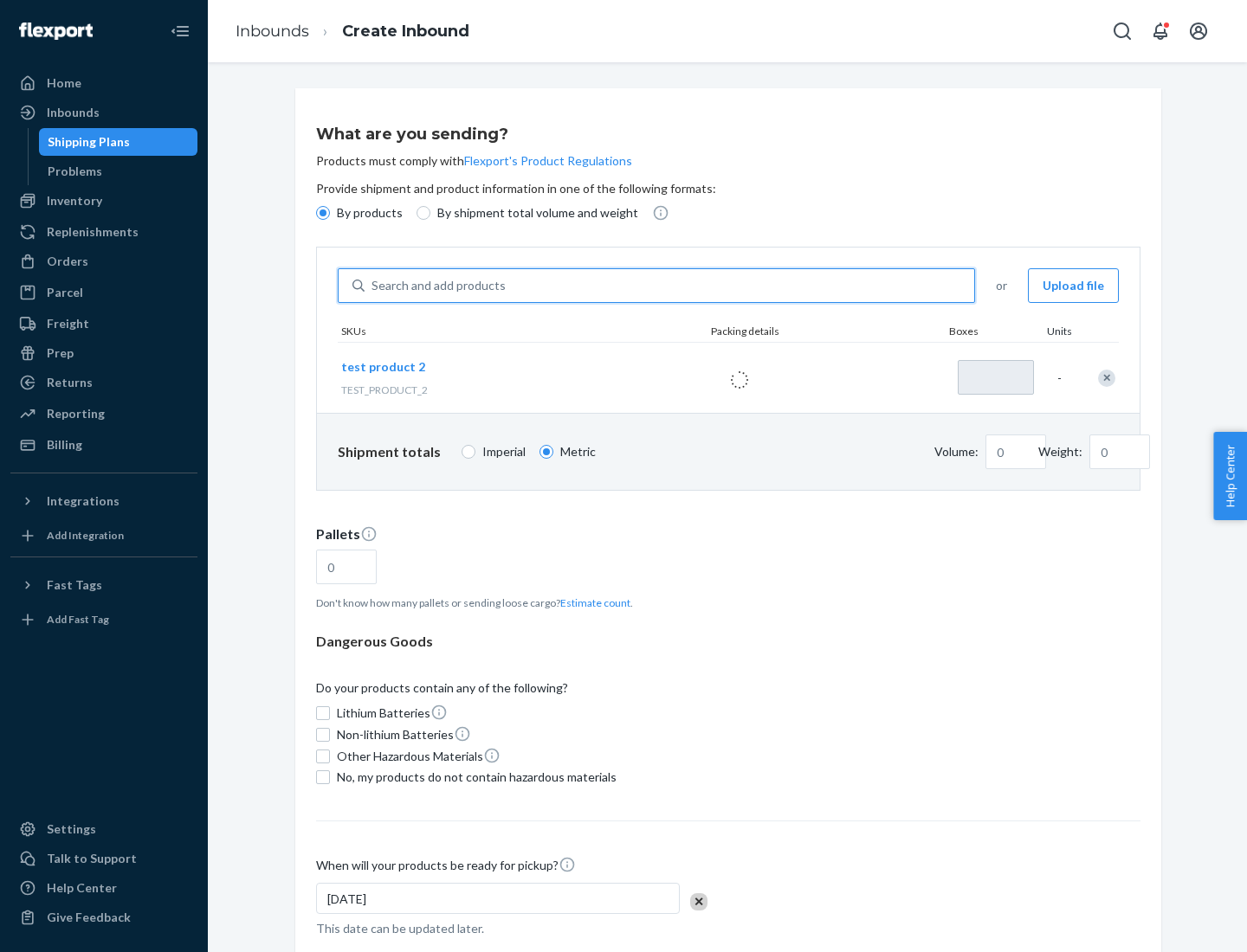
type input "1"
type input "0.02"
type input "22.23"
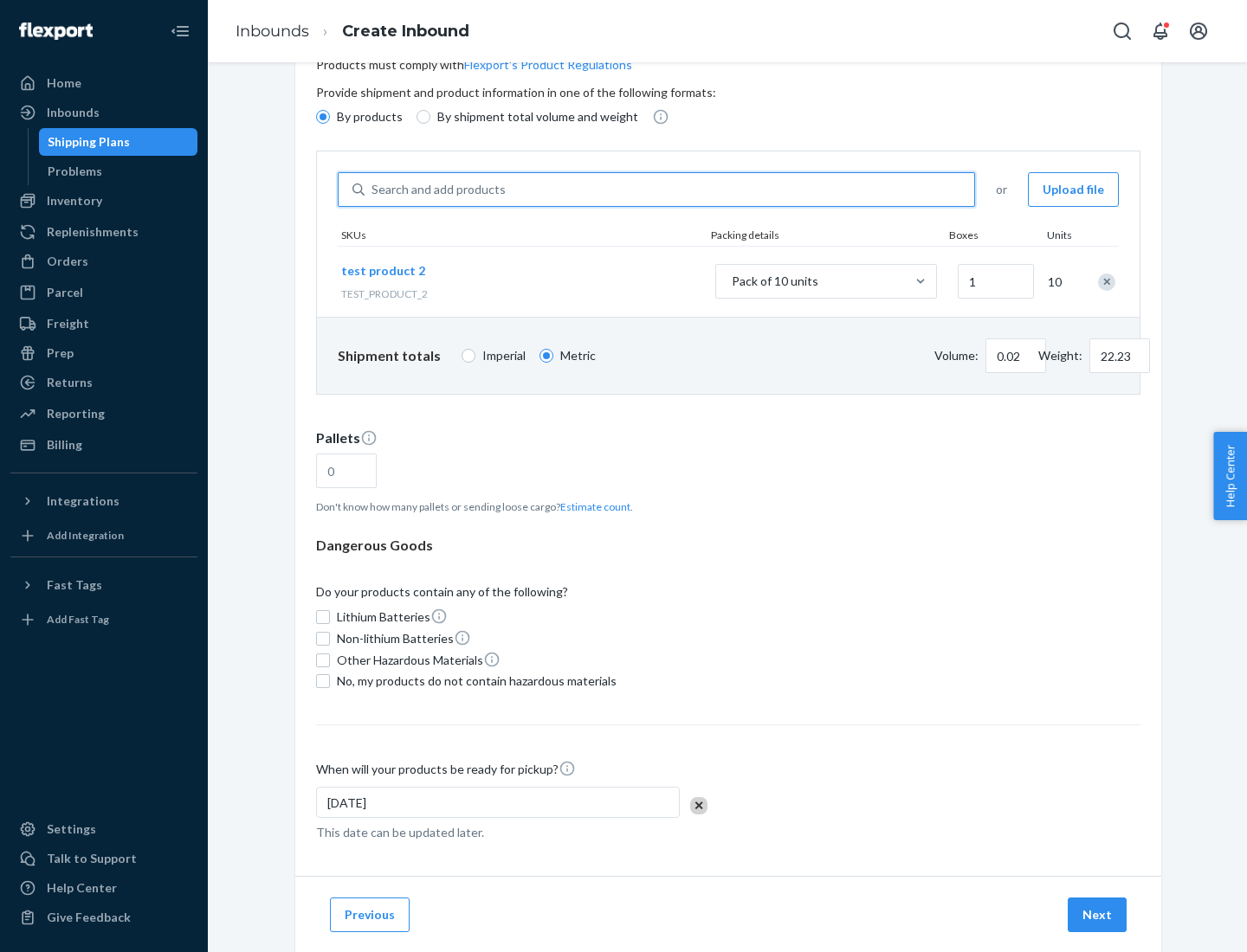
click at [592, 507] on button "Estimate count" at bounding box center [595, 506] width 70 height 14
type input "1"
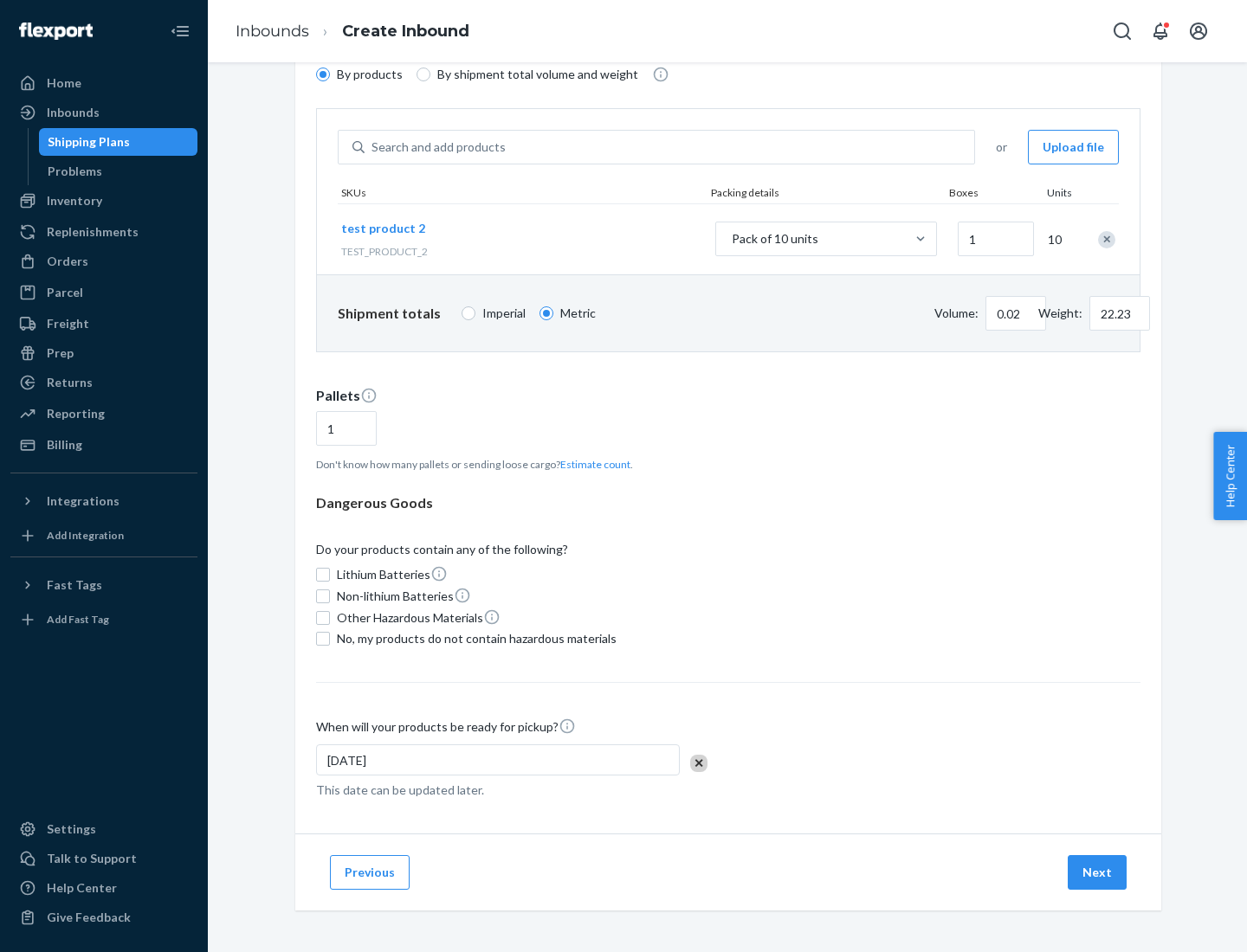
click at [473, 639] on span "No, my products do not contain hazardous materials" at bounding box center [476, 639] width 279 height 17
click at [330, 639] on input "No, my products do not contain hazardous materials" at bounding box center [323, 639] width 13 height 13
checkbox input "true"
click at [1098, 873] on button "Next" at bounding box center [1097, 873] width 59 height 35
